Goal: Task Accomplishment & Management: Use online tool/utility

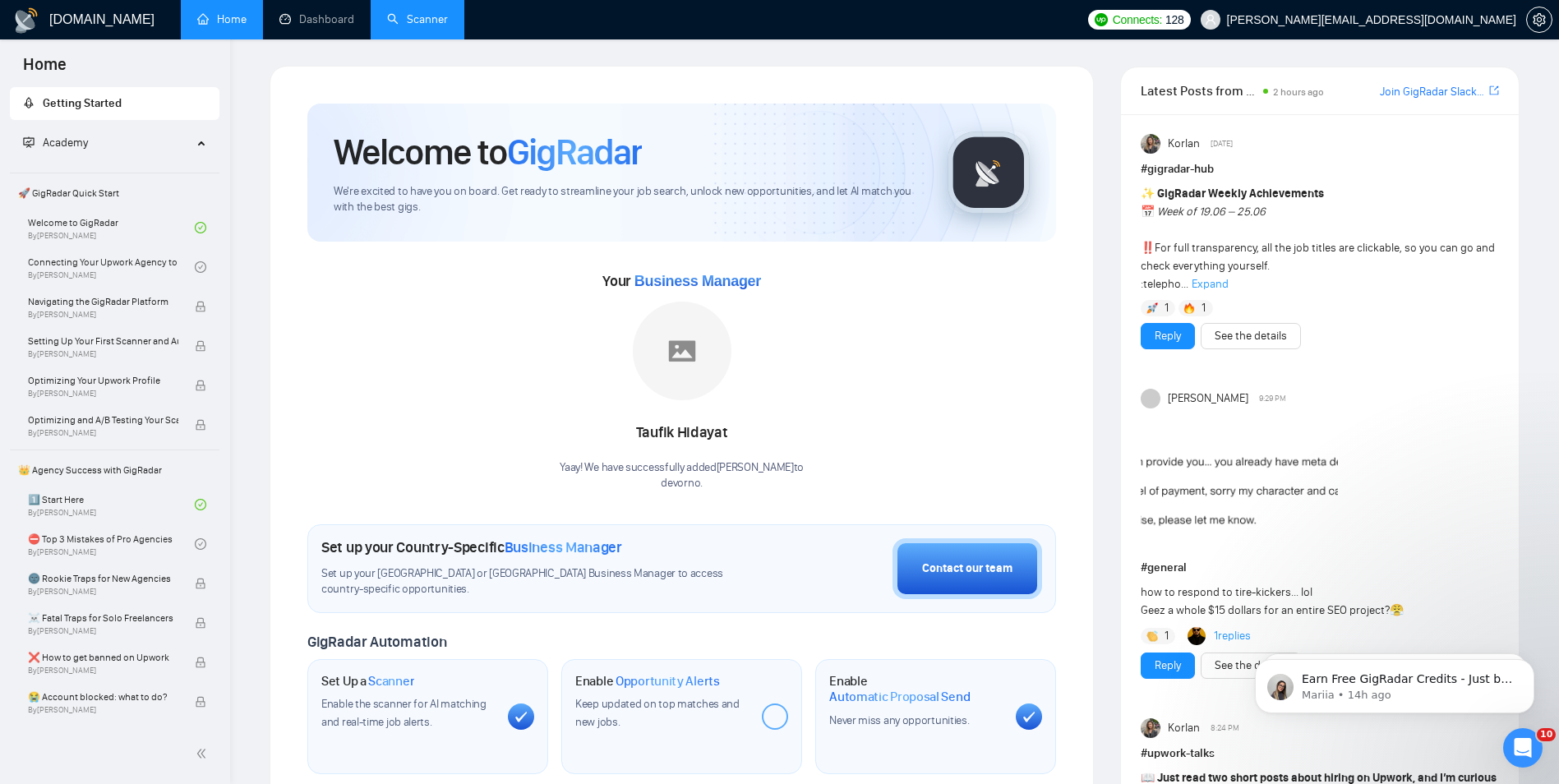
click at [397, 14] on link "Scanner" at bounding box center [417, 19] width 61 height 14
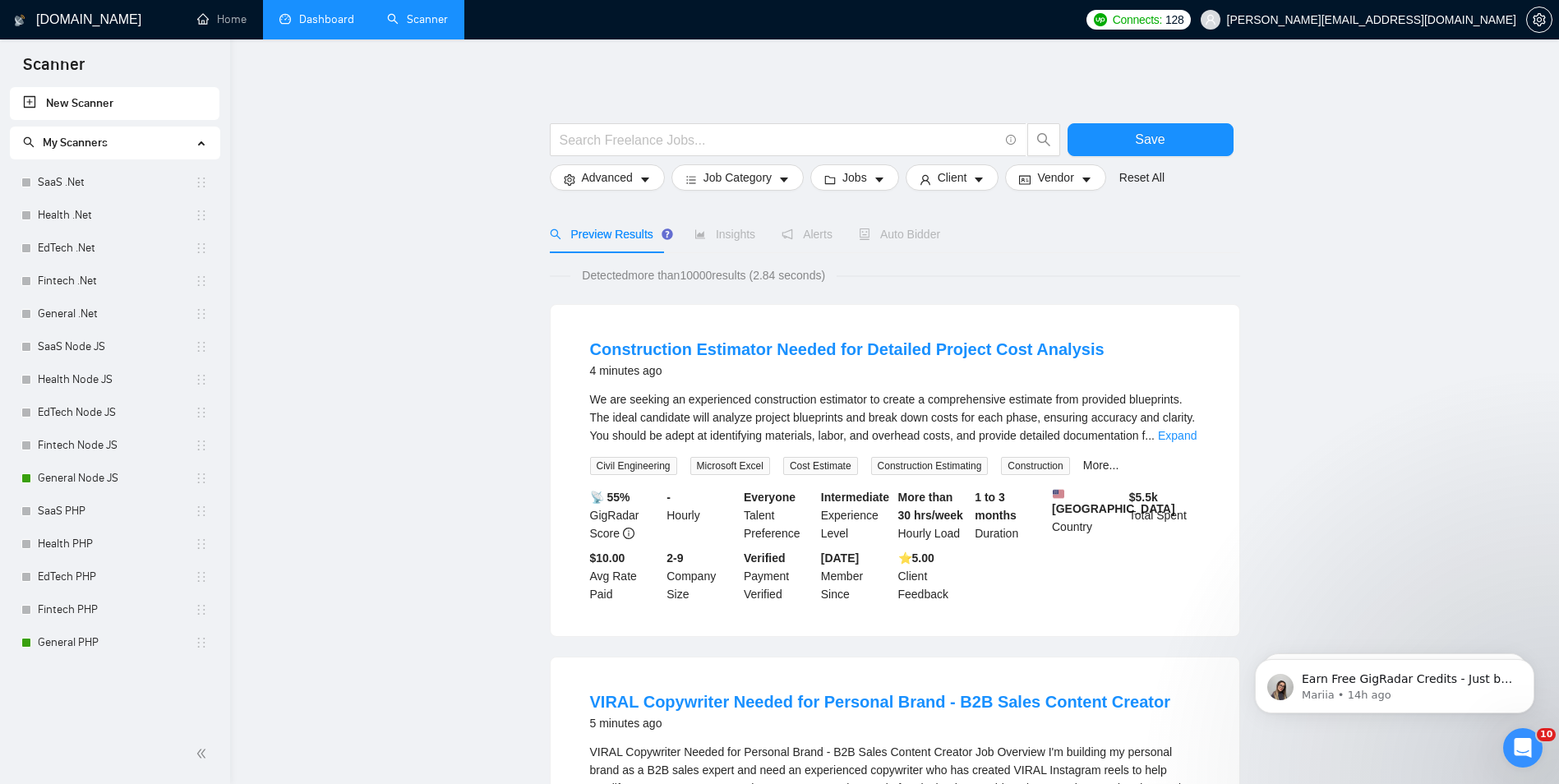
click at [331, 27] on link "Dashboard" at bounding box center [317, 19] width 75 height 14
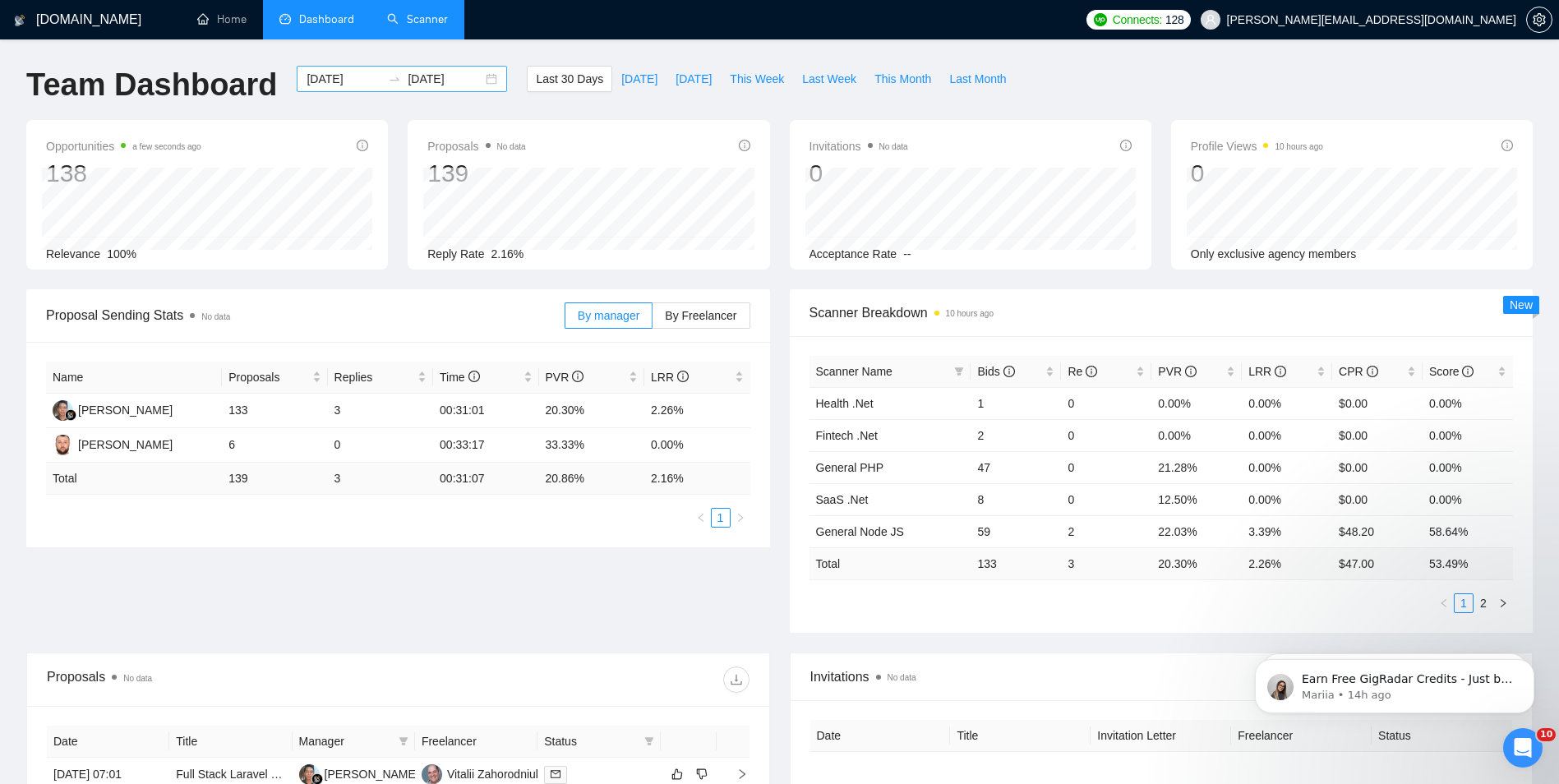
click at [446, 75] on input "[DATE]" at bounding box center [445, 79] width 75 height 18
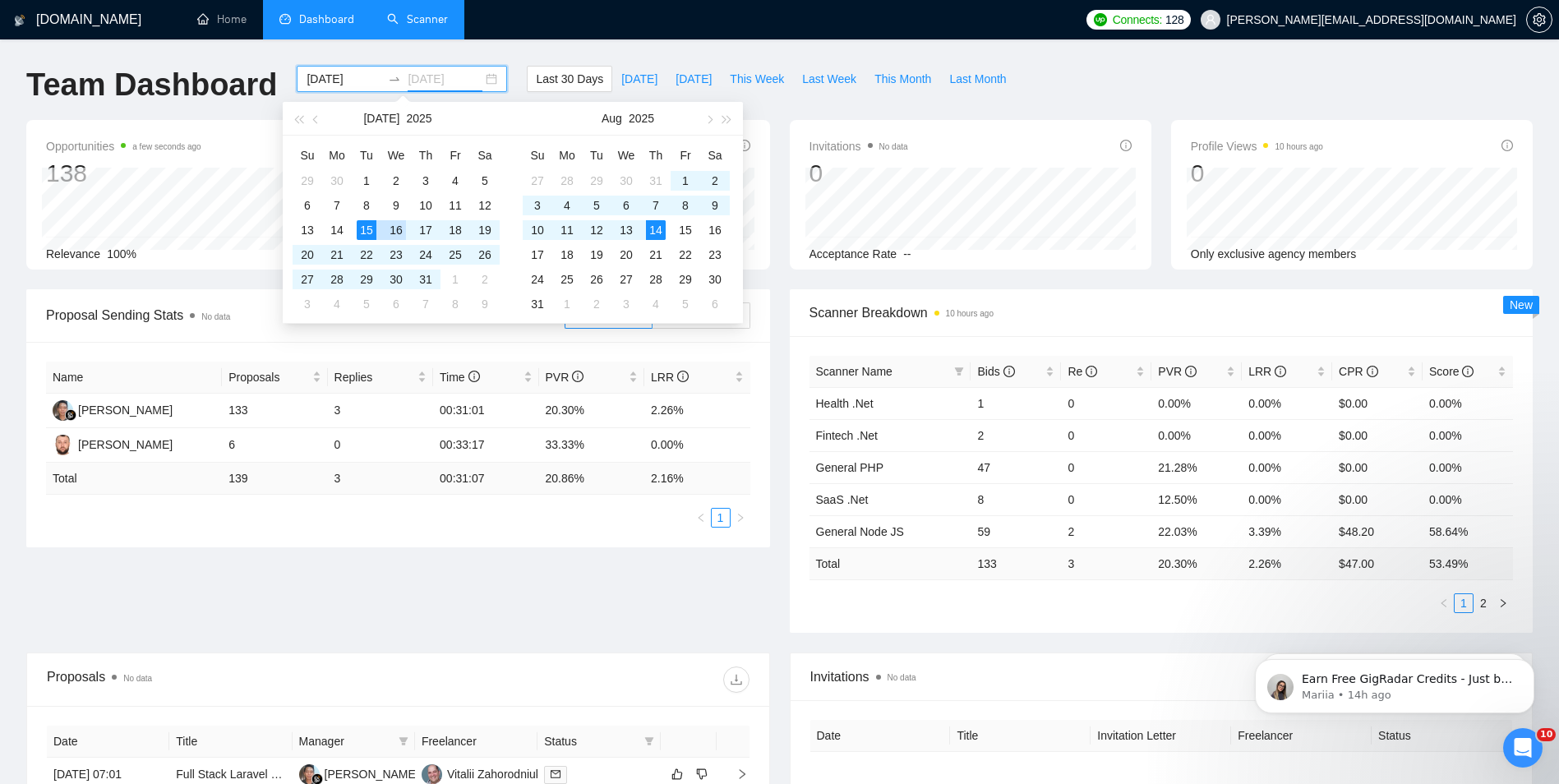
type input "[DATE]"
click at [369, 234] on div "15" at bounding box center [367, 230] width 20 height 20
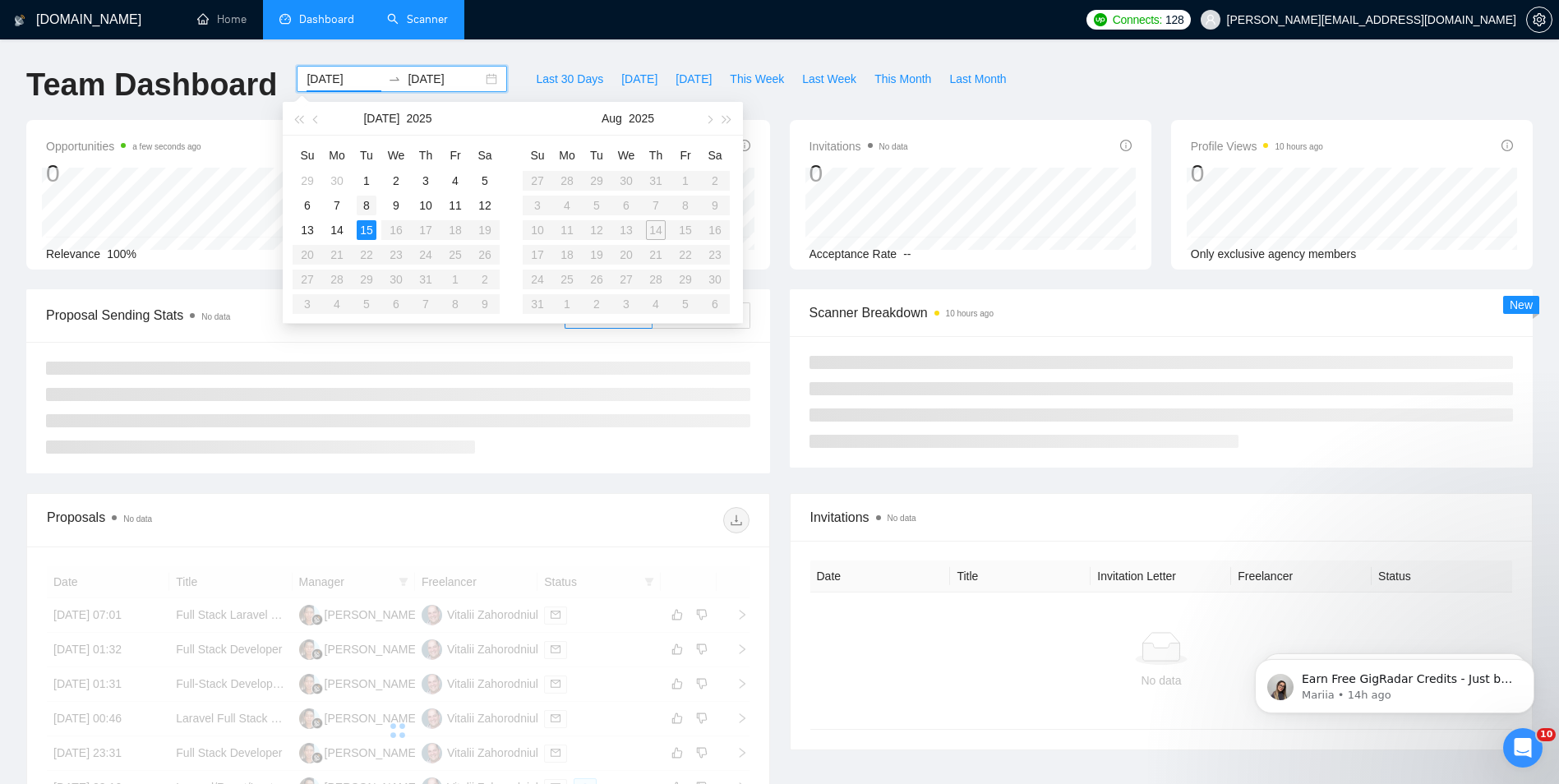
click at [374, 232] on div "15" at bounding box center [367, 230] width 20 height 20
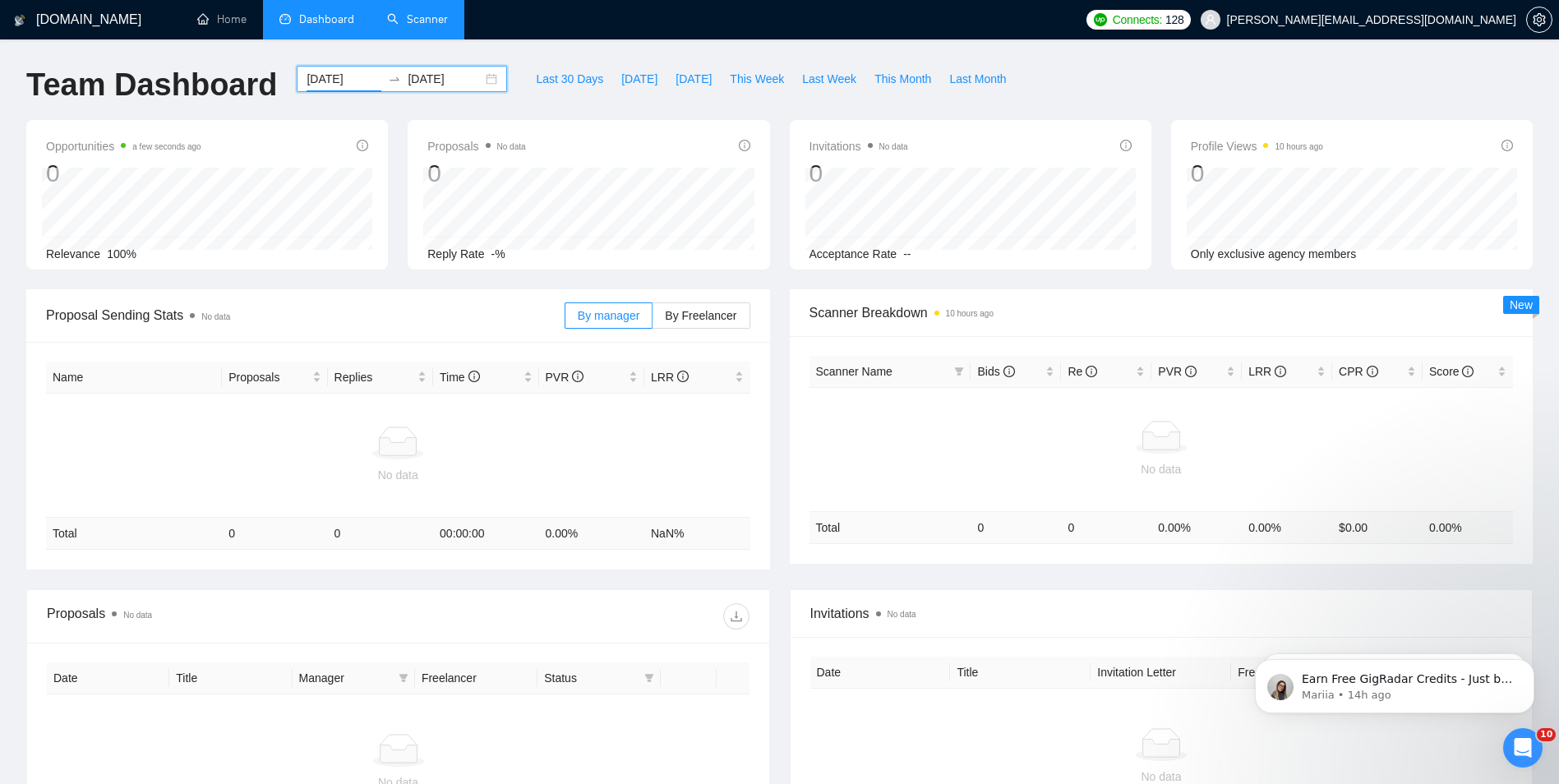
click at [324, 87] on input "[DATE]" at bounding box center [344, 79] width 75 height 18
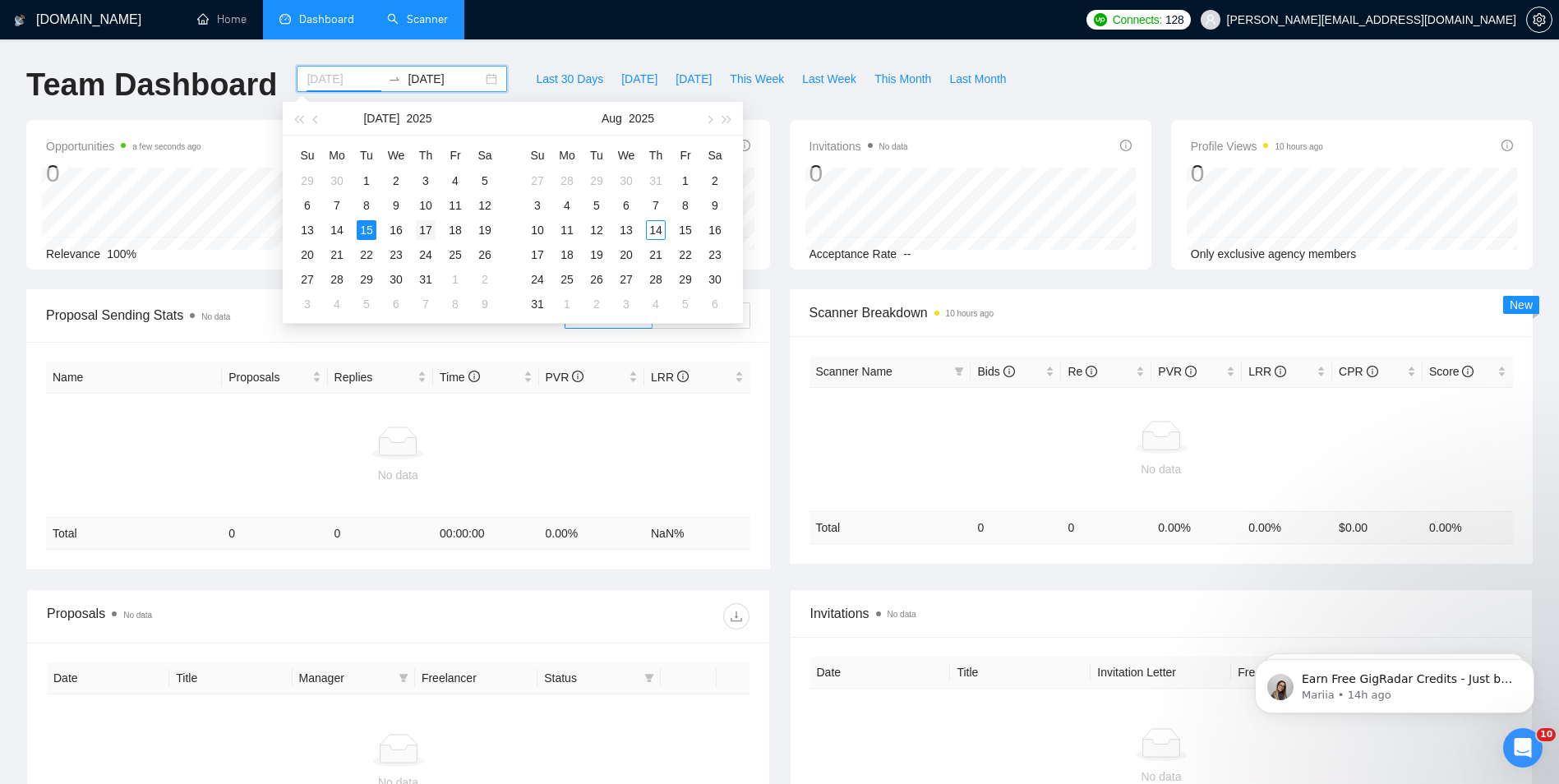
type input "[DATE]"
click at [421, 228] on div "17" at bounding box center [426, 230] width 20 height 20
type input "[DATE]"
click at [545, 304] on td "31" at bounding box center [538, 304] width 30 height 25
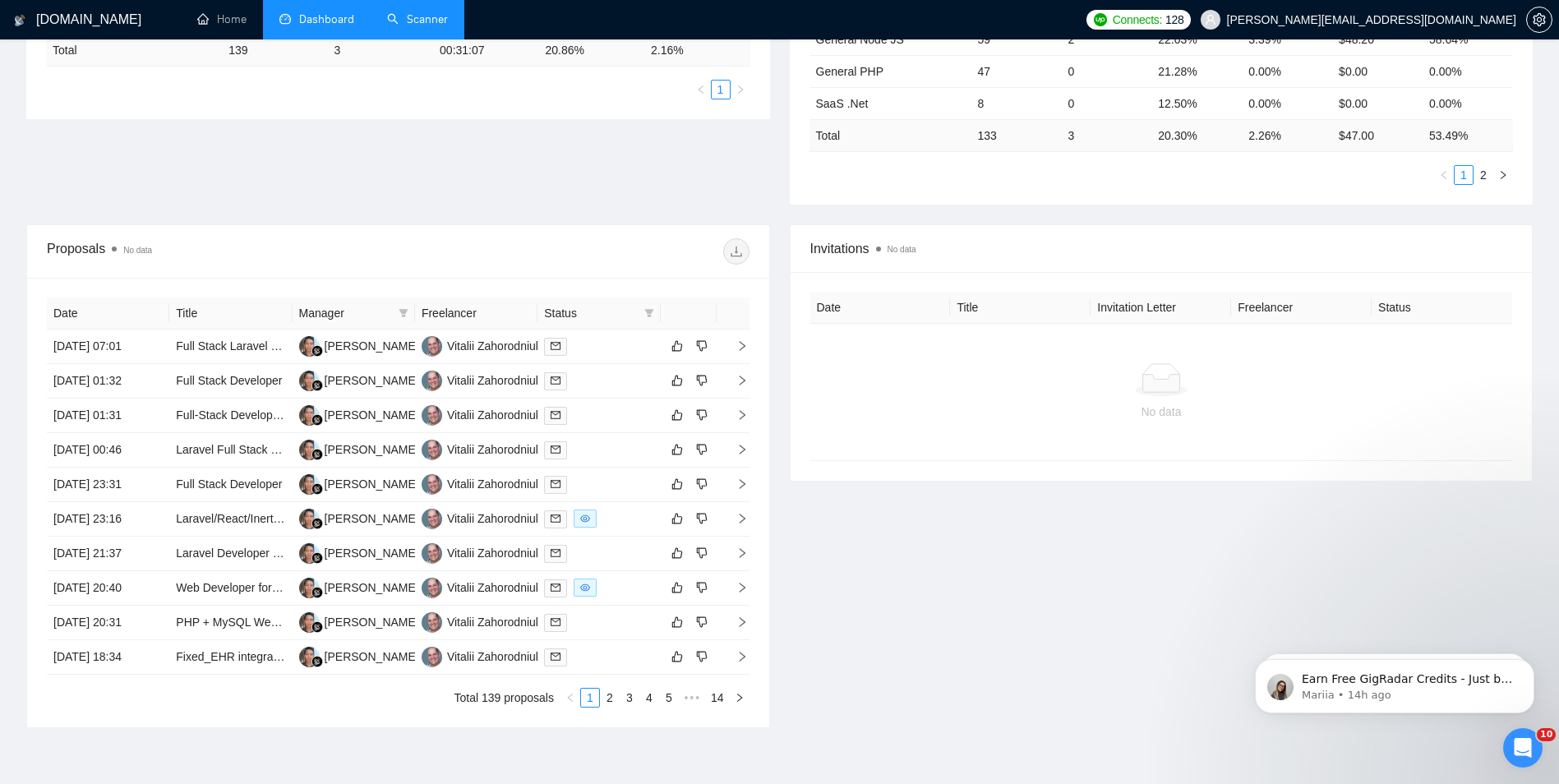
scroll to position [447, 0]
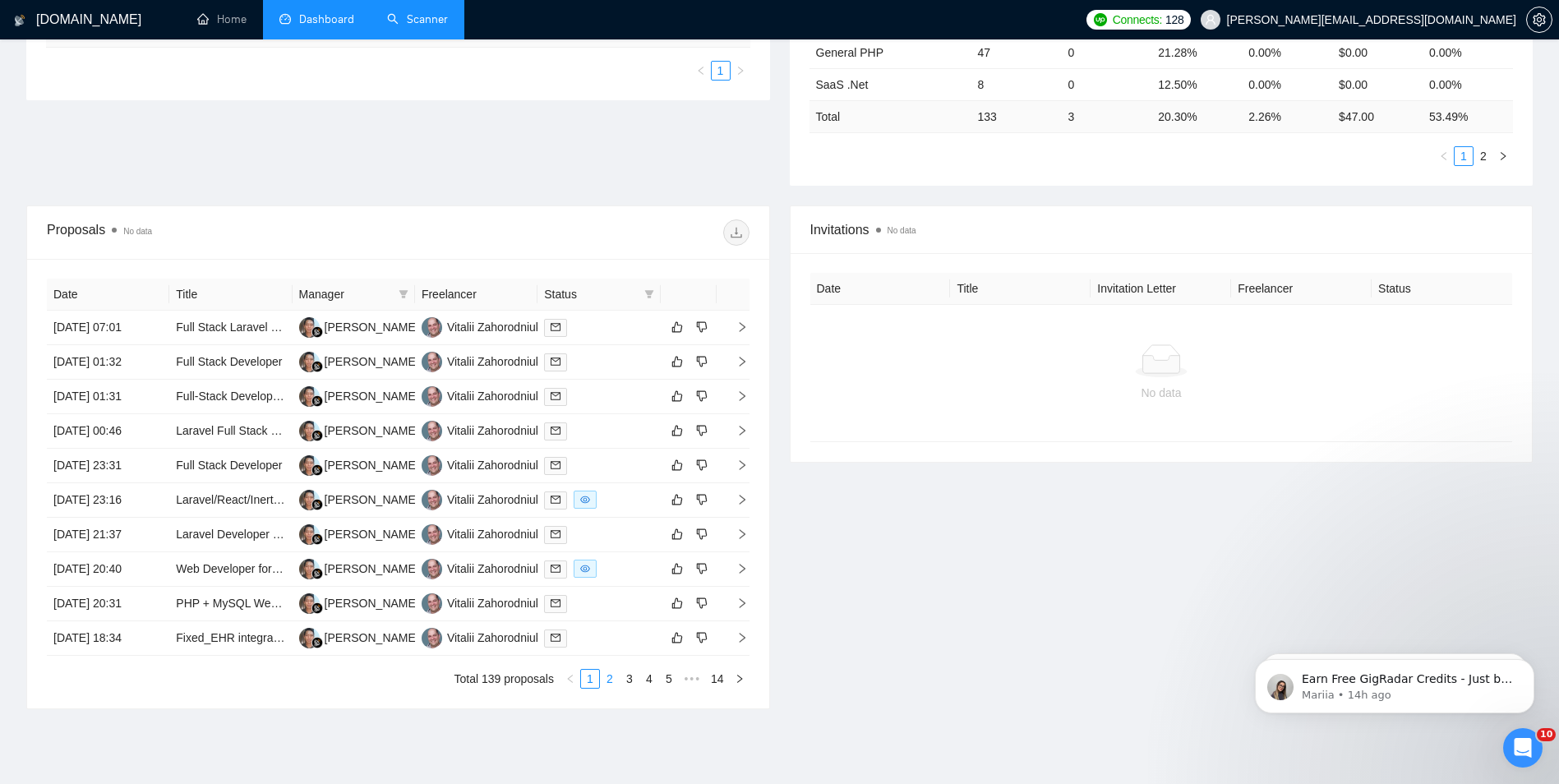
click at [611, 680] on link "2" at bounding box center [610, 679] width 18 height 18
click at [630, 683] on link "3" at bounding box center [630, 679] width 18 height 18
click at [612, 684] on link "2" at bounding box center [610, 679] width 18 height 18
click at [652, 685] on link "4" at bounding box center [649, 679] width 18 height 18
click at [572, 678] on link "1" at bounding box center [570, 679] width 18 height 18
